Goal: Check status: Check status

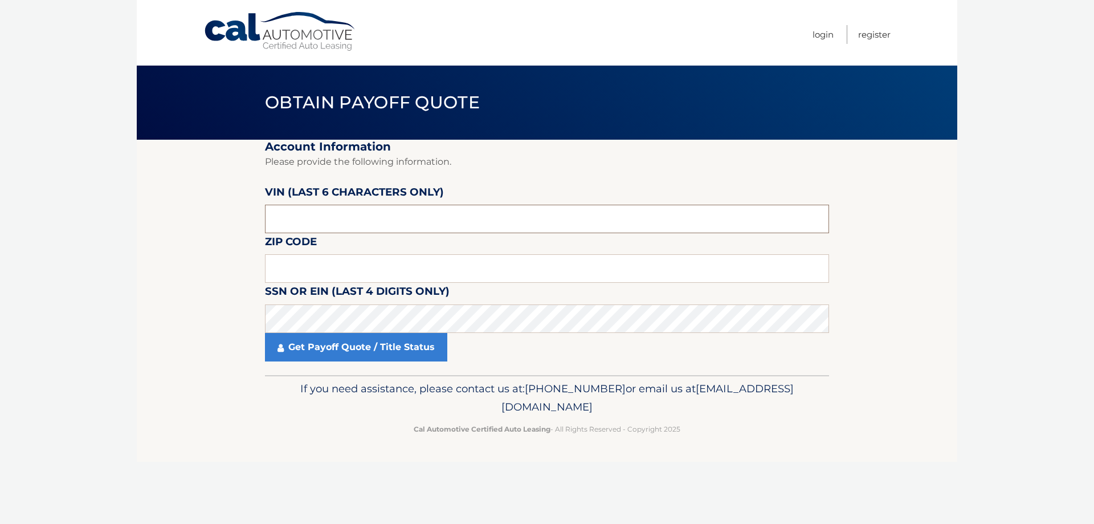
click at [349, 217] on input "text" at bounding box center [547, 219] width 564 height 28
click at [332, 216] on input "text" at bounding box center [547, 219] width 564 height 28
paste input "069463"
type input "069463"
click at [321, 266] on input "text" at bounding box center [547, 268] width 564 height 28
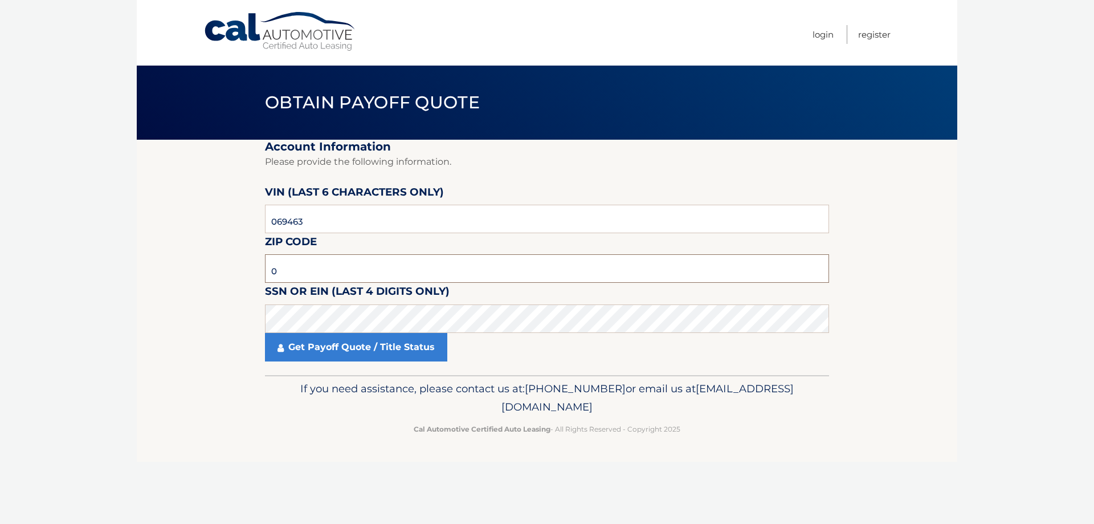
click at [314, 261] on input "0" at bounding box center [547, 268] width 564 height 28
type input "08701"
click at [369, 346] on link "Get Payoff Quote / Title Status" at bounding box center [356, 347] width 182 height 28
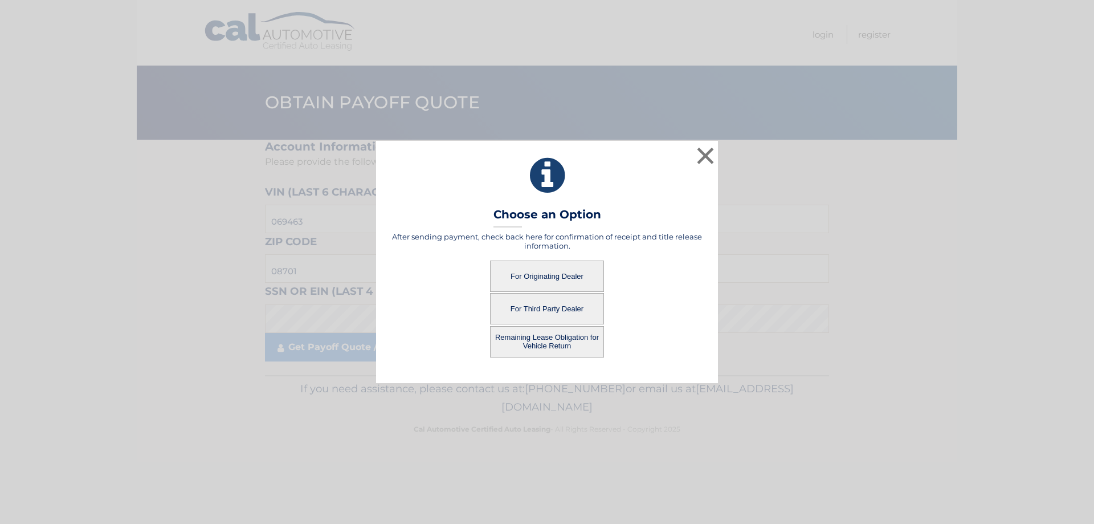
click at [367, 350] on div "× Choose an Option After sending payment, check back here for confirmation of r…" at bounding box center [547, 262] width 1085 height 242
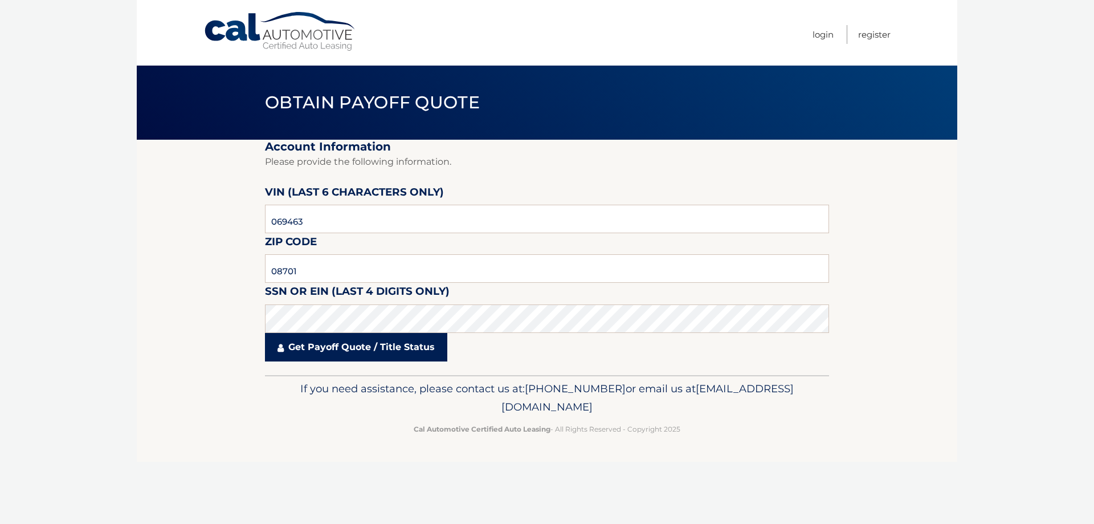
click at [369, 350] on link "Get Payoff Quote / Title Status" at bounding box center [356, 347] width 182 height 28
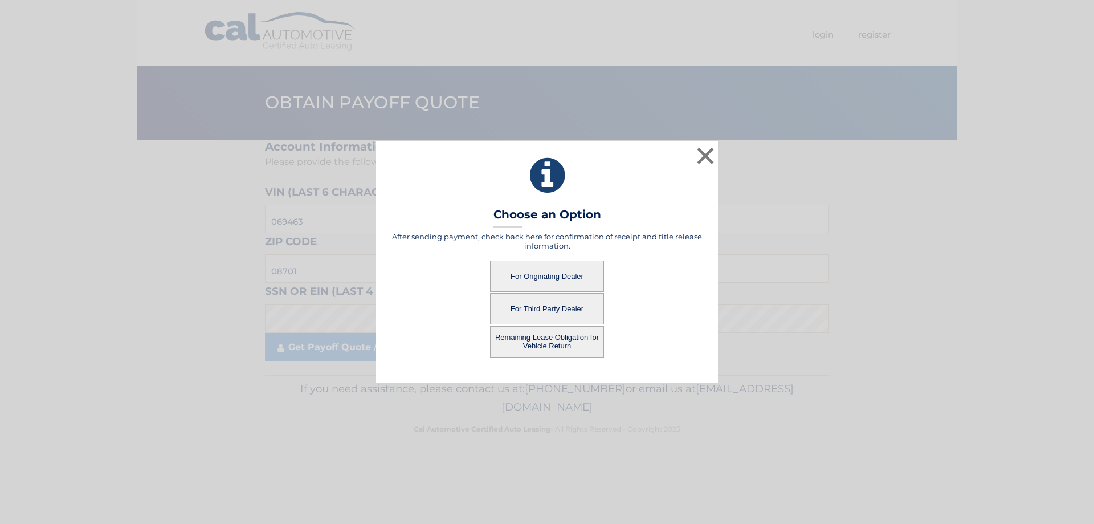
click at [544, 275] on button "For Originating Dealer" at bounding box center [547, 275] width 114 height 31
click at [558, 273] on button "For Originating Dealer" at bounding box center [547, 275] width 114 height 31
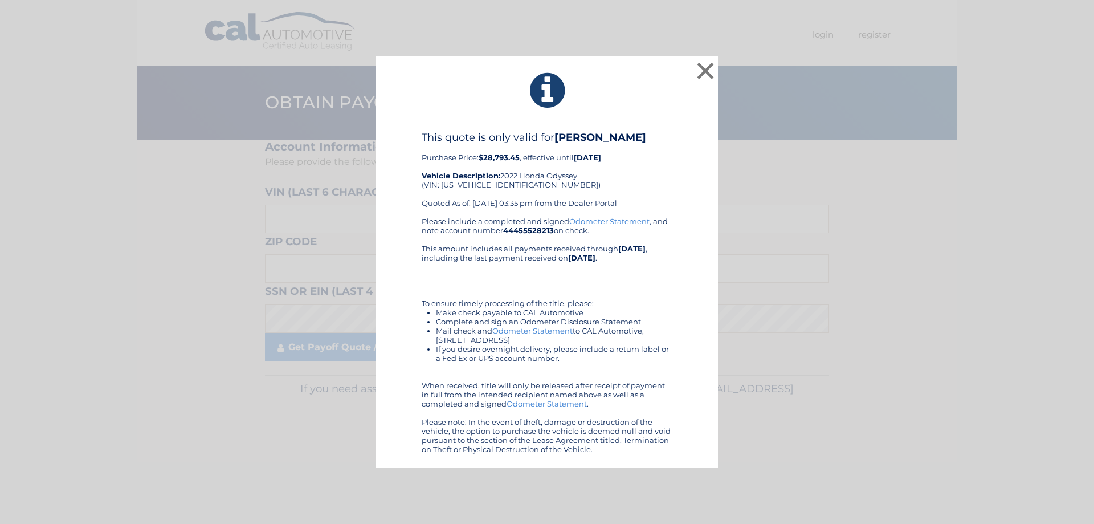
click at [486, 189] on div "This quote is only valid for CLINTON HONDA Purchase Price: $28,793.45 , effecti…" at bounding box center [547, 173] width 251 height 85
click at [485, 190] on div "This quote is only valid for CLINTON HONDA Purchase Price: $28,793.45 , effecti…" at bounding box center [547, 173] width 251 height 85
click at [486, 187] on div "This quote is only valid for CLINTON HONDA Purchase Price: $28,793.45 , effecti…" at bounding box center [547, 173] width 251 height 85
copy div "[US_VEHICLE_IDENTIFICATION_NUMBER]"
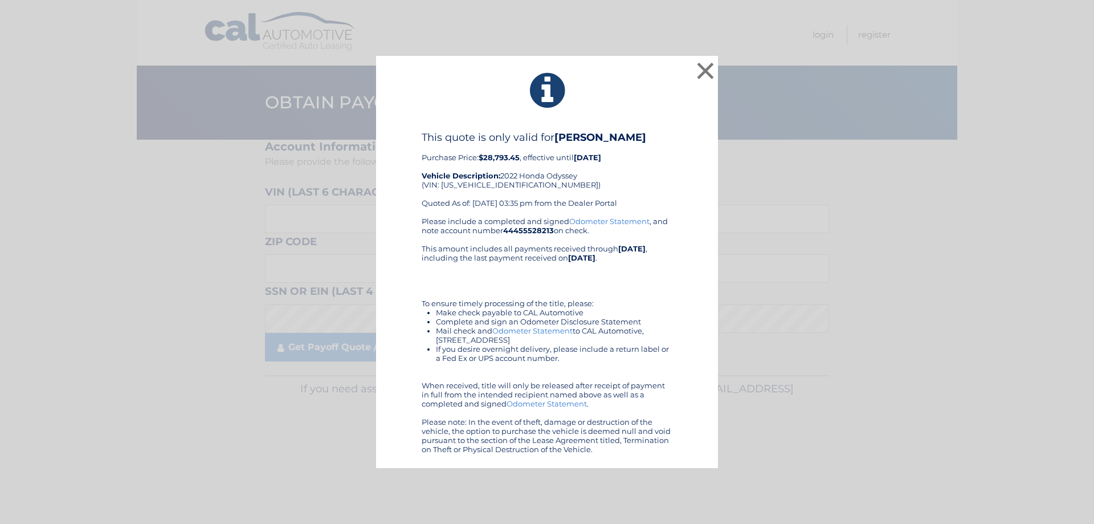
click at [529, 231] on b "44455528213" at bounding box center [528, 230] width 51 height 9
copy div "44455528213"
click at [495, 156] on b "$28,793.45" at bounding box center [499, 157] width 41 height 9
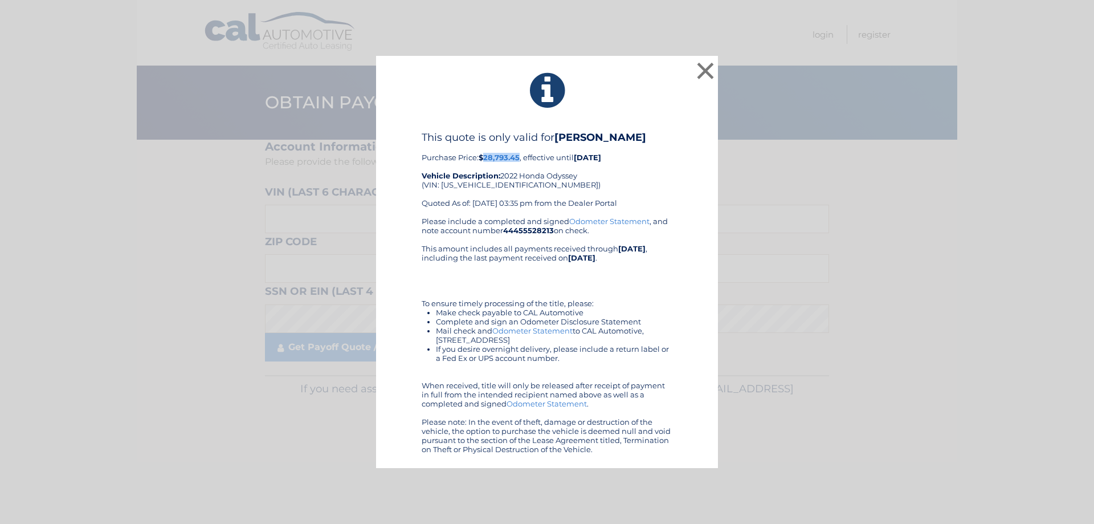
copy b "28,793.45"
